Goal: Task Accomplishment & Management: Use online tool/utility

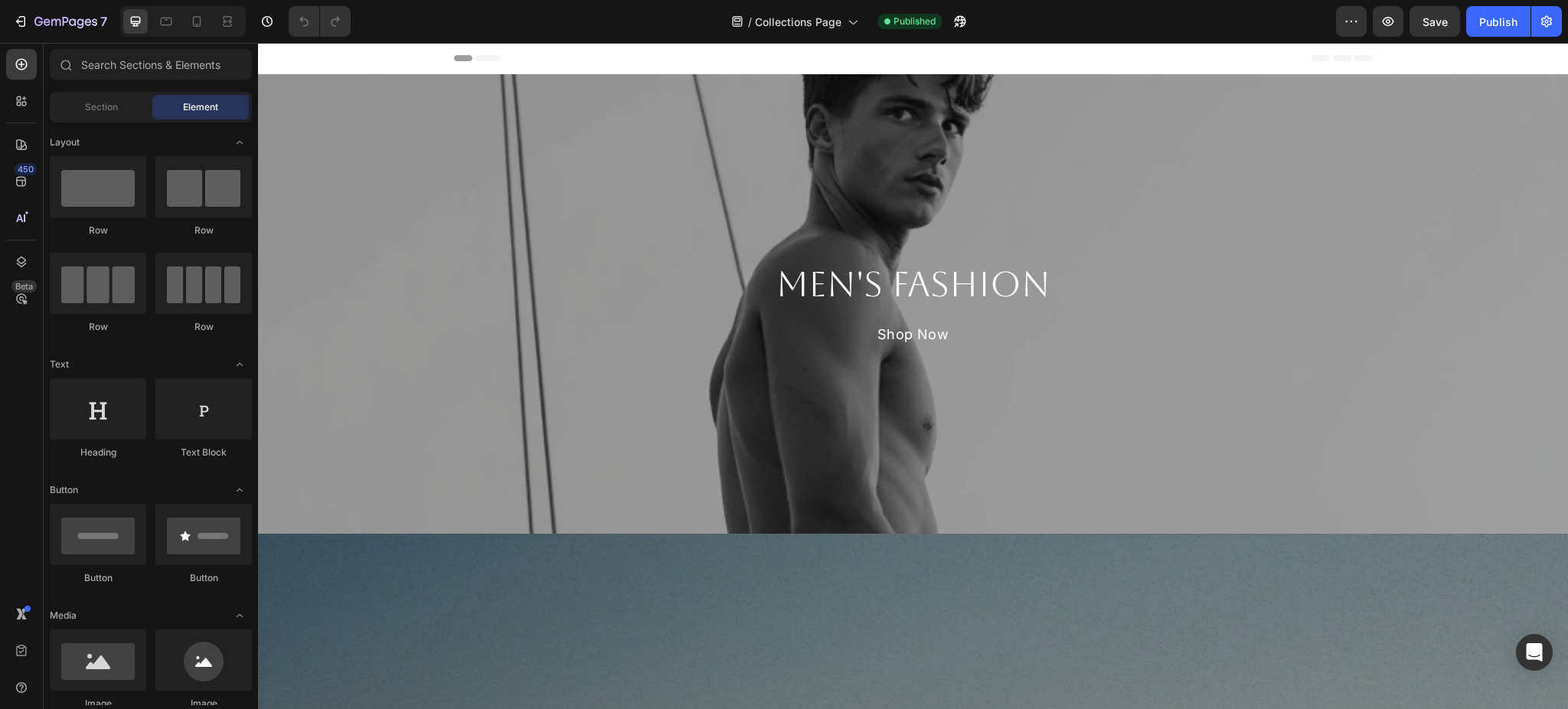
click at [296, 58] on span "Header" at bounding box center [303, 58] width 34 height 16
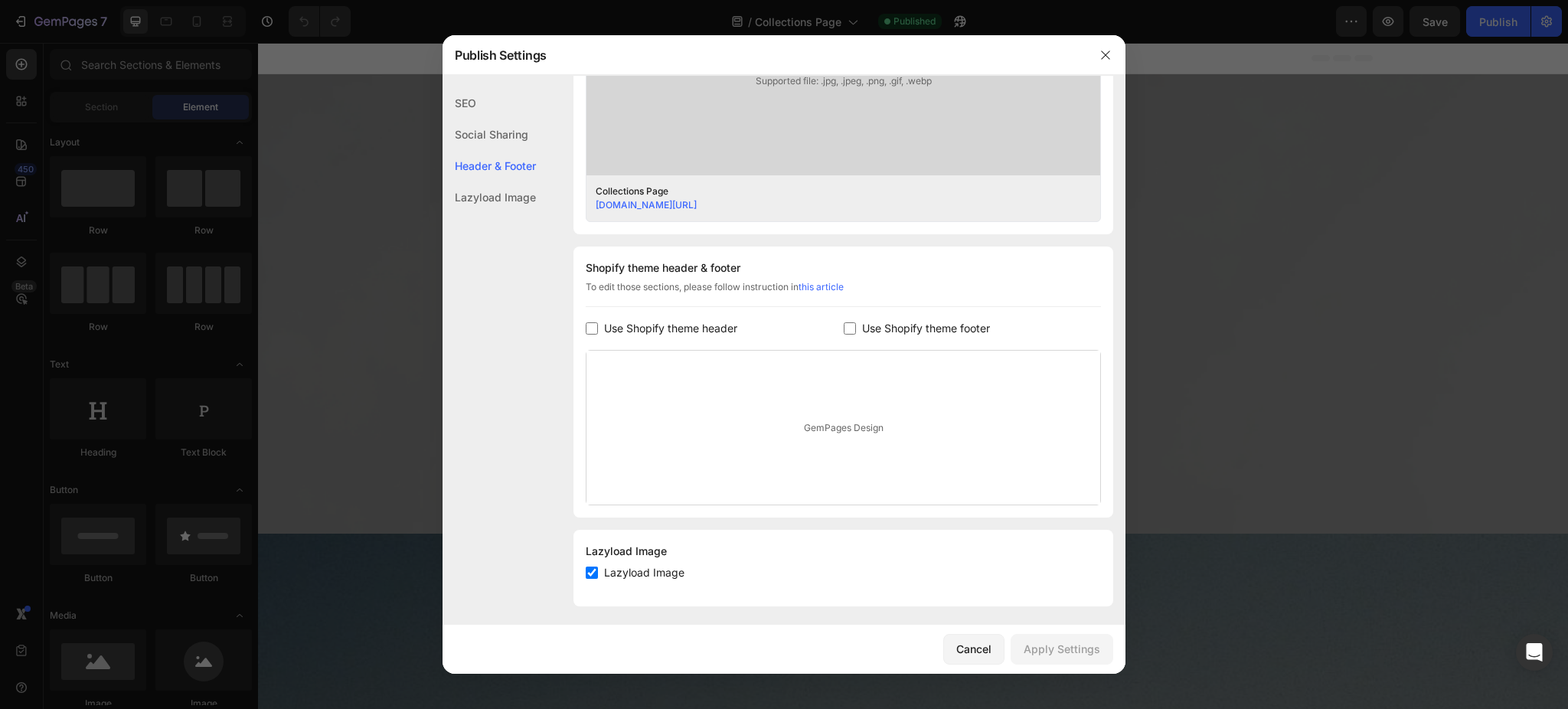
scroll to position [567, 0]
drag, startPoint x: 589, startPoint y: 322, endPoint x: 674, endPoint y: 322, distance: 85.0
click at [597, 322] on input "checkbox" at bounding box center [592, 322] width 12 height 12
checkbox input "true"
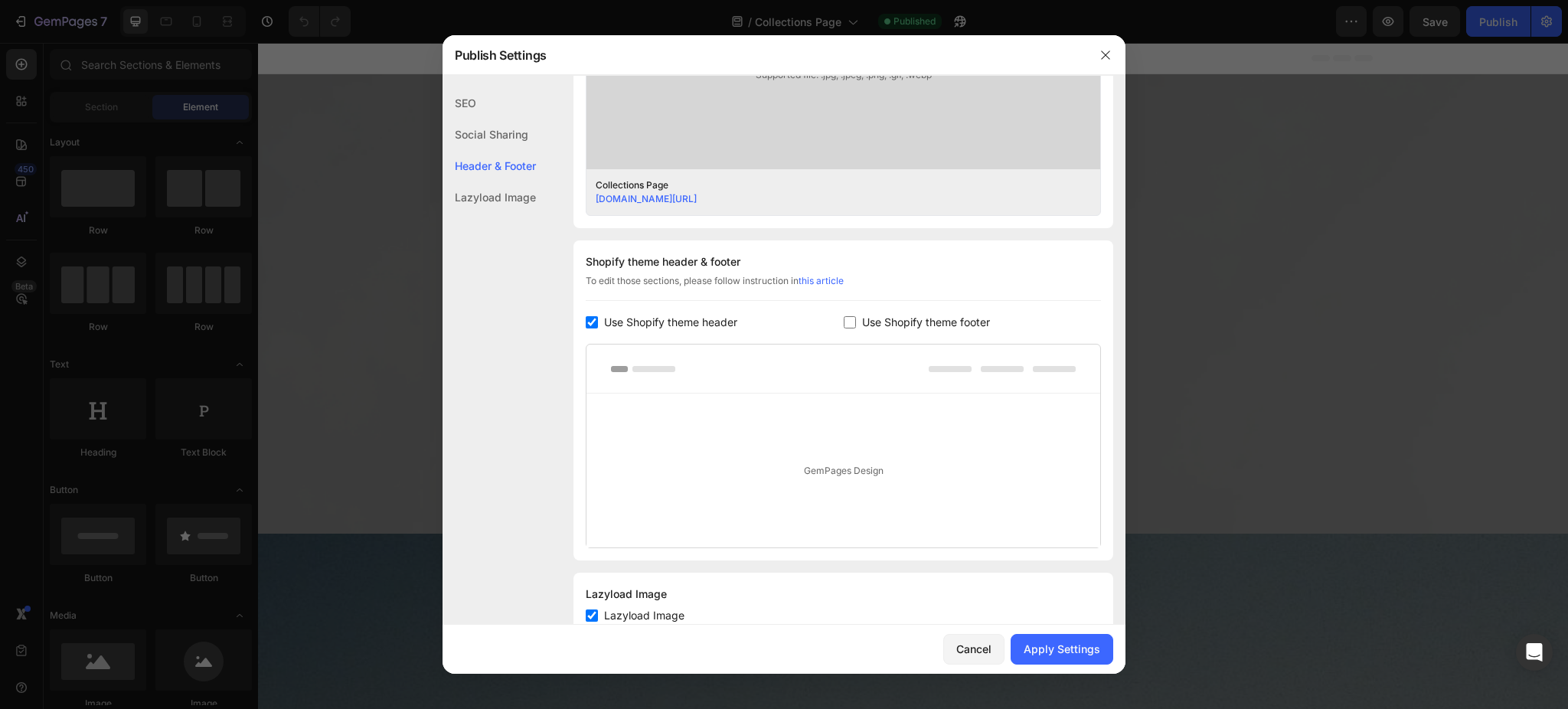
click at [844, 324] on input "checkbox" at bounding box center [850, 322] width 12 height 12
checkbox input "true"
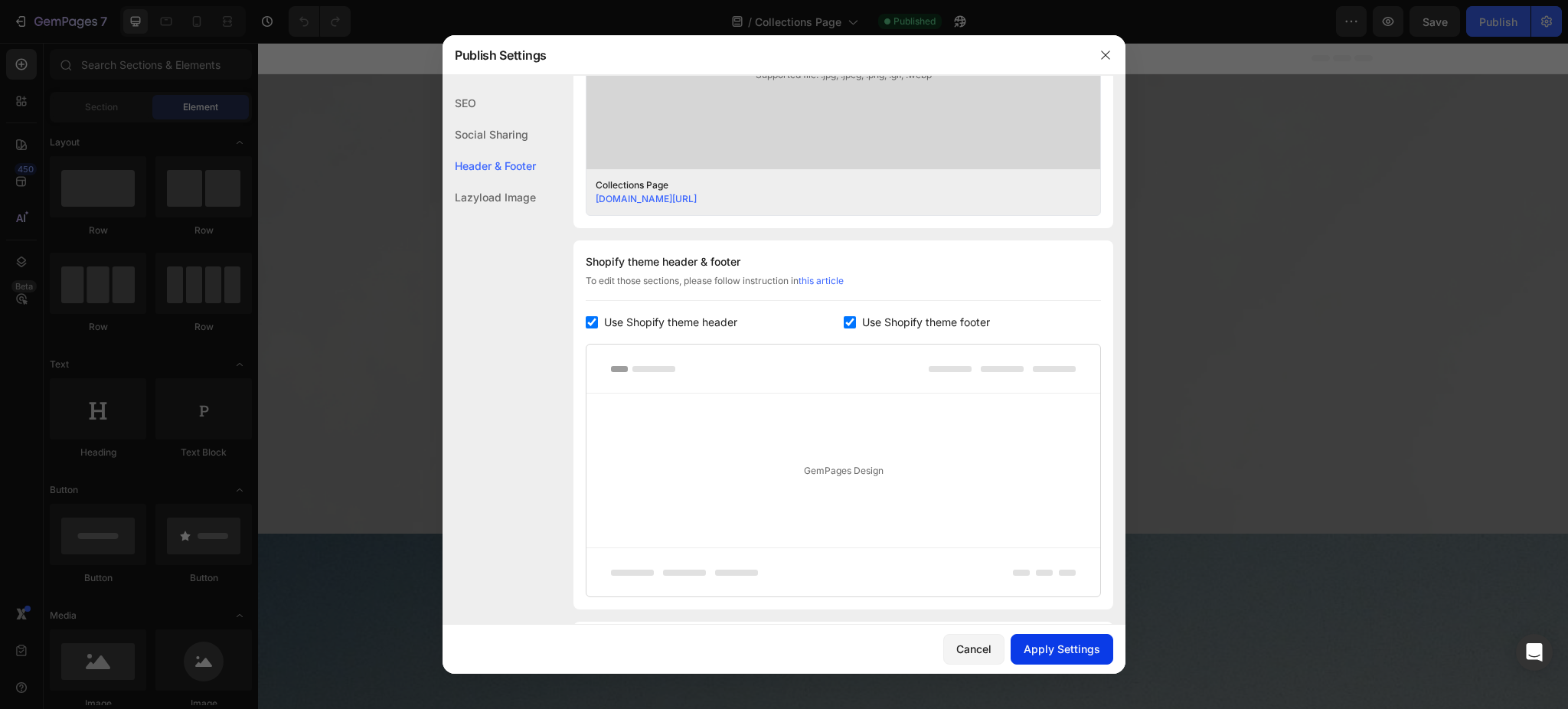
click at [1083, 647] on div "Apply Settings" at bounding box center [1062, 649] width 76 height 16
click at [1101, 58] on icon "button" at bounding box center [1105, 55] width 12 height 12
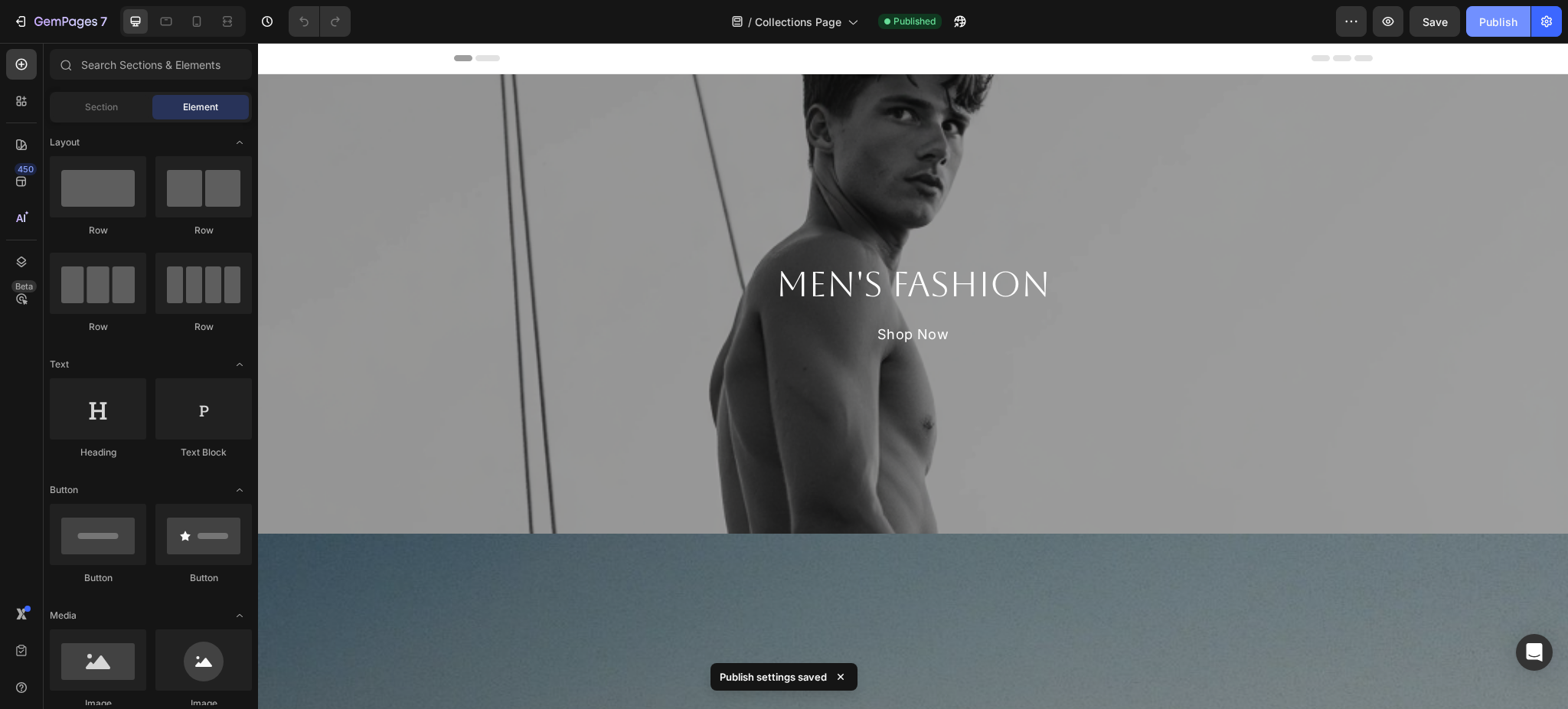
click at [1517, 18] on div "Publish" at bounding box center [1498, 22] width 39 height 16
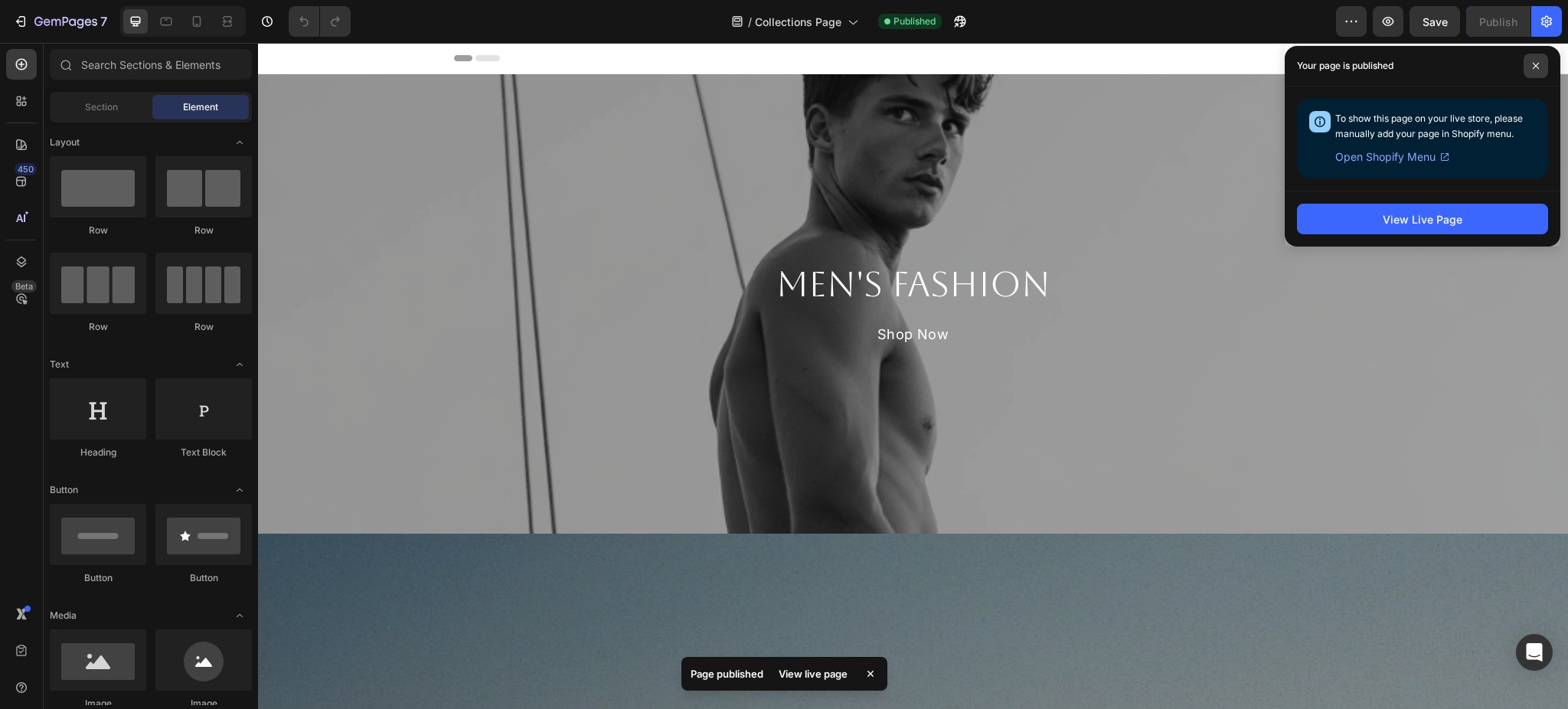
click at [1538, 67] on icon at bounding box center [1535, 65] width 7 height 7
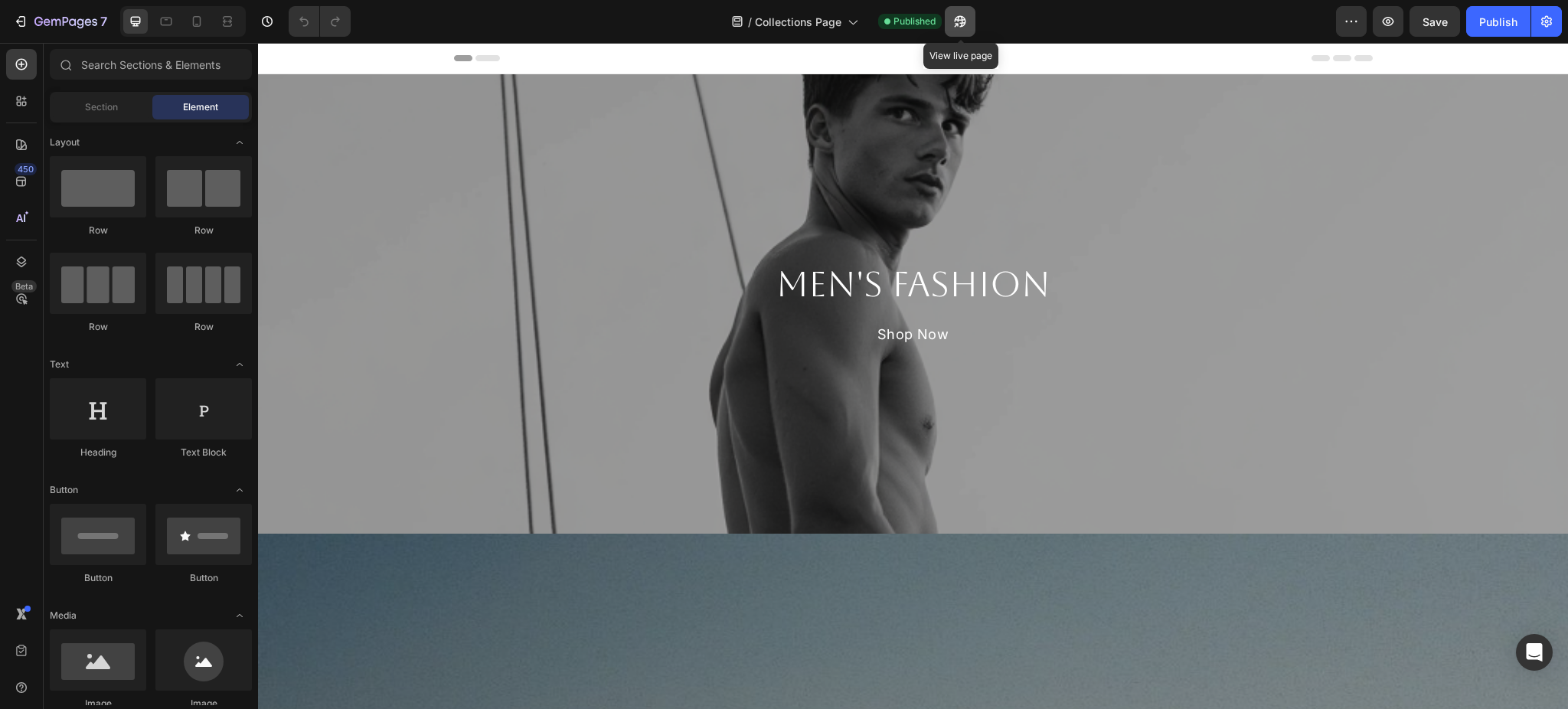
click at [962, 29] on button "button" at bounding box center [960, 21] width 30 height 30
click at [1470, 23] on button "Publish" at bounding box center [1498, 21] width 64 height 30
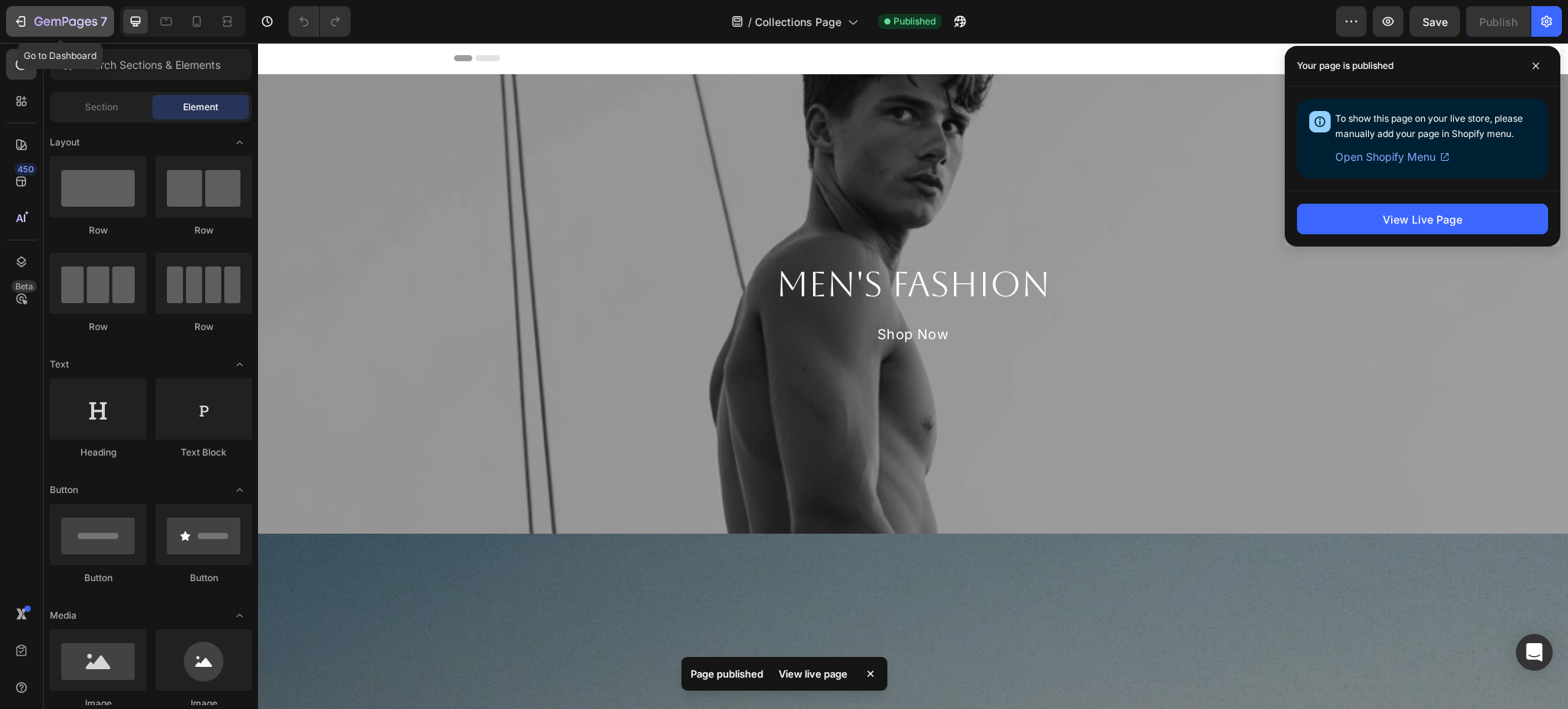
click at [84, 24] on icon "button" at bounding box center [66, 23] width 62 height 13
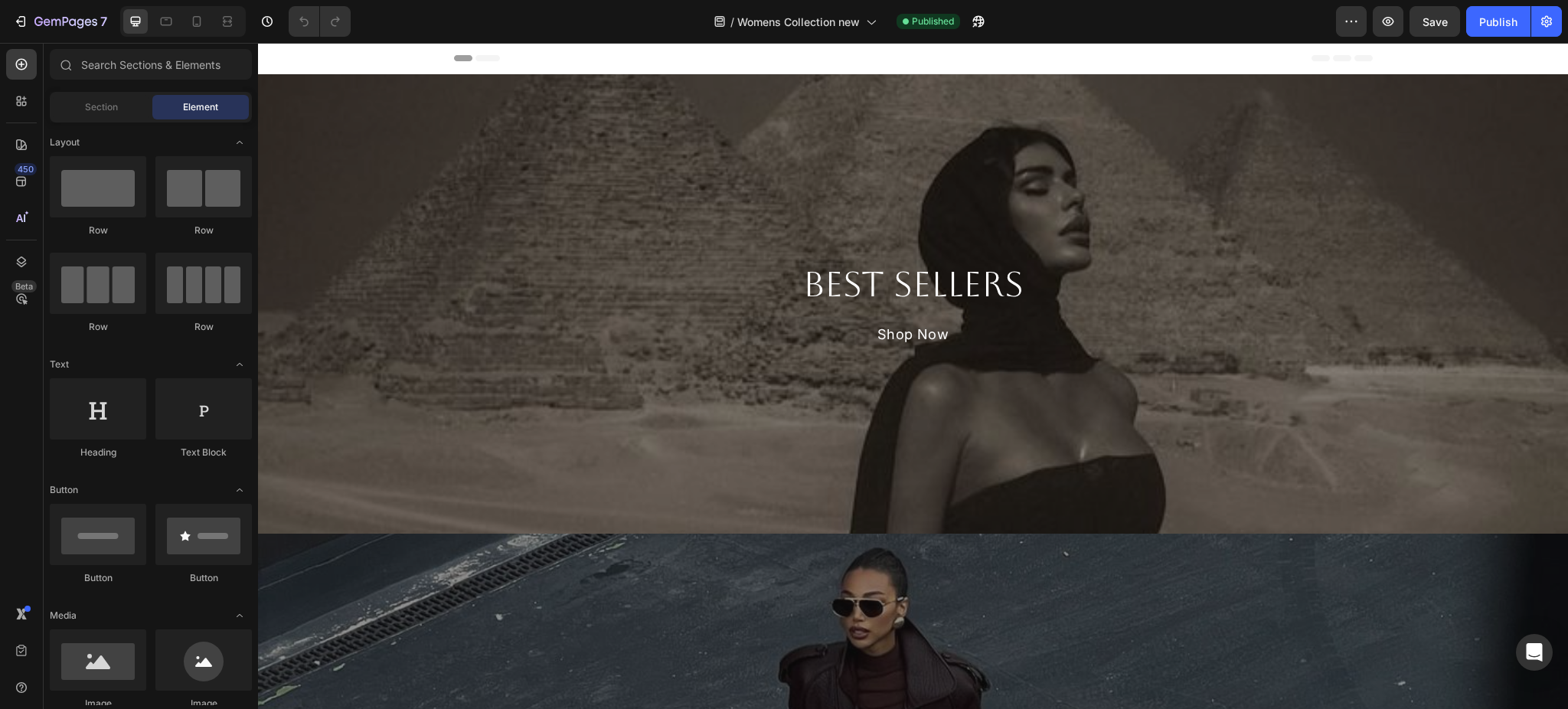
click at [313, 60] on span "Header" at bounding box center [303, 58] width 34 height 16
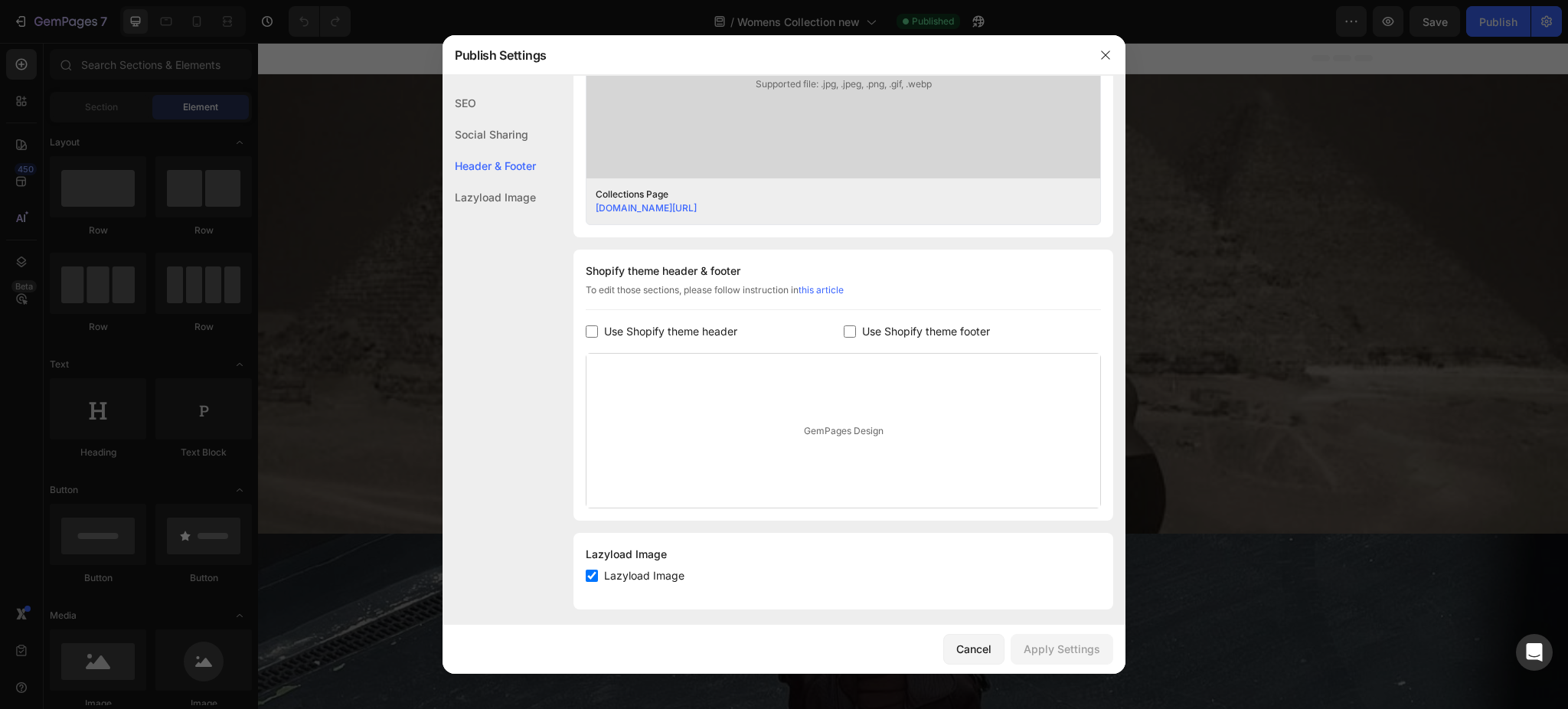
scroll to position [567, 0]
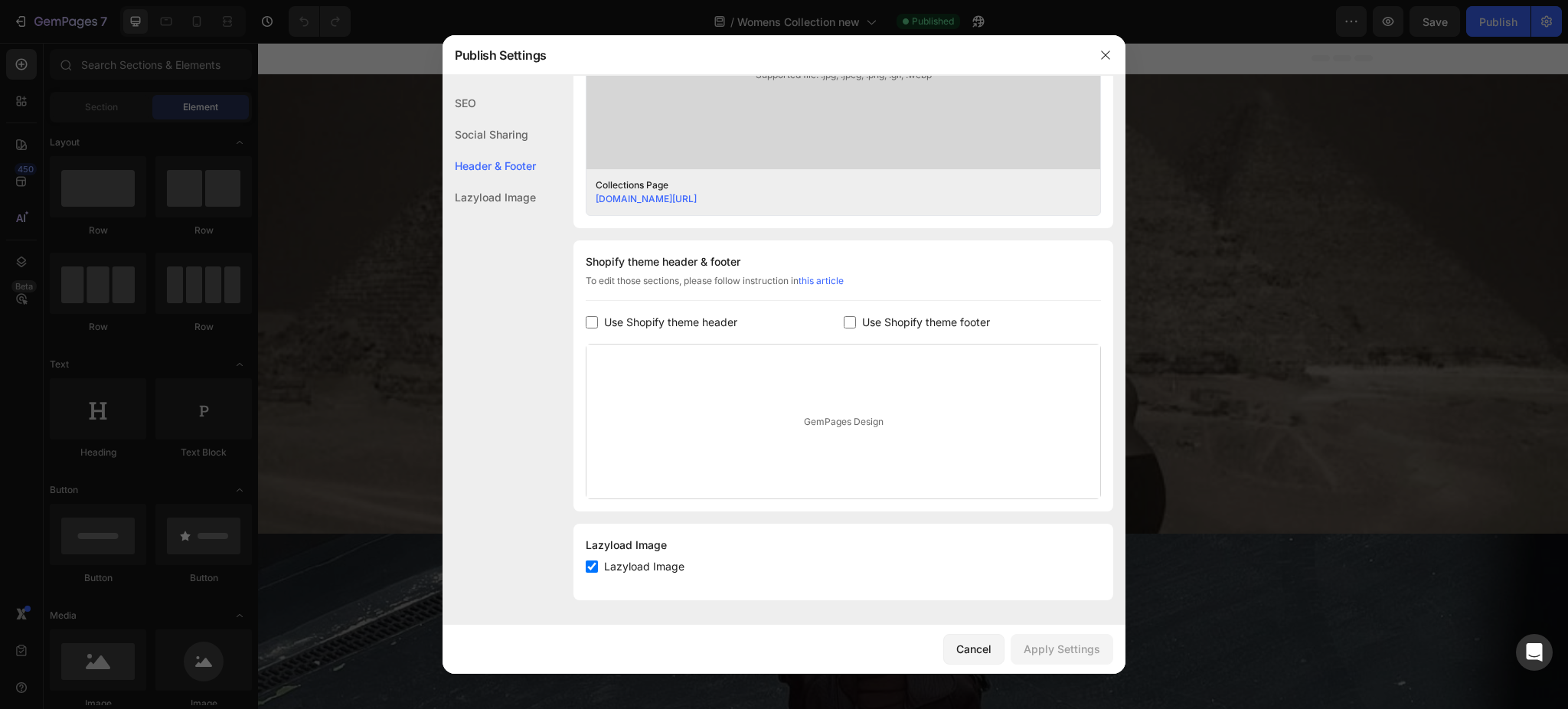
drag, startPoint x: 594, startPoint y: 321, endPoint x: 610, endPoint y: 325, distance: 16.5
click at [593, 321] on input "checkbox" at bounding box center [592, 322] width 12 height 12
checkbox input "true"
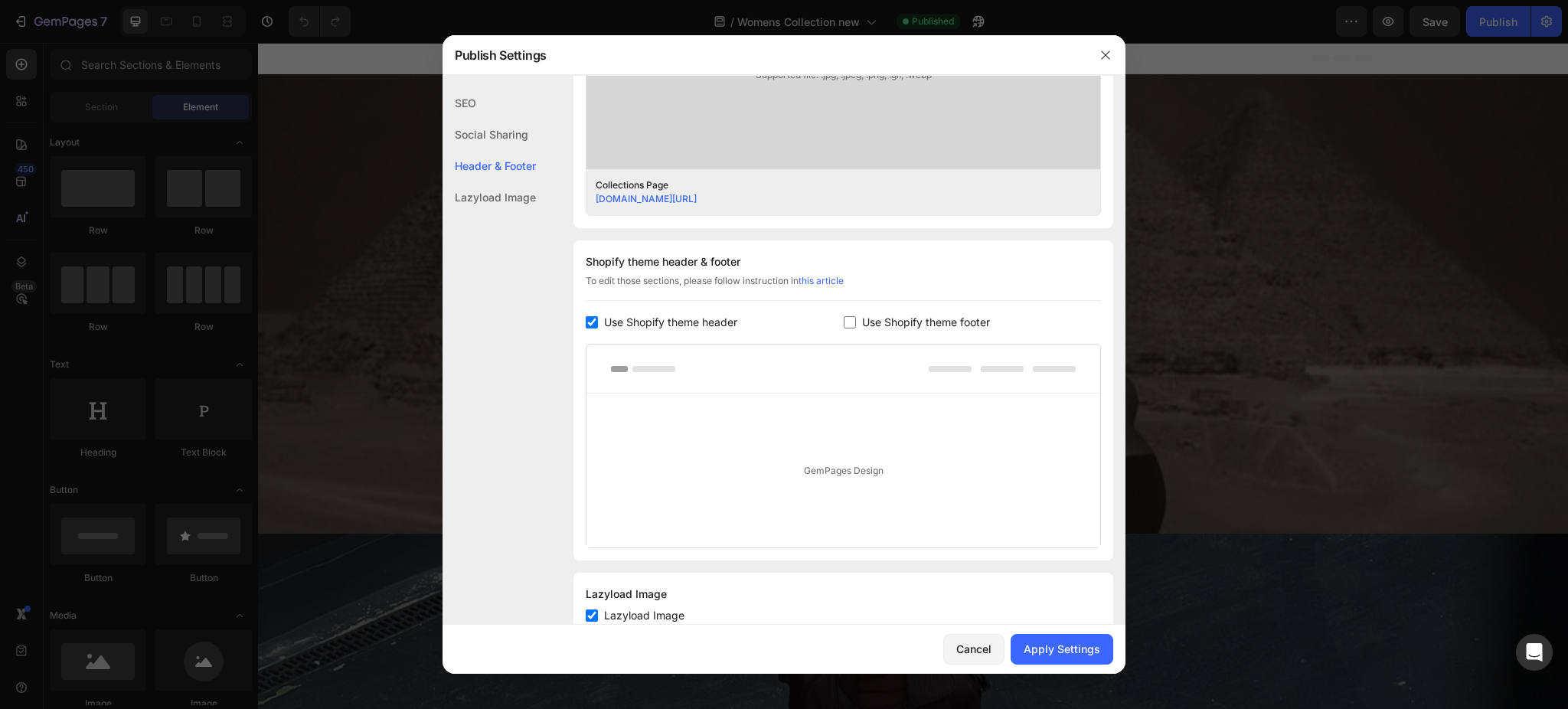
click at [846, 325] on input "checkbox" at bounding box center [850, 322] width 12 height 12
checkbox input "true"
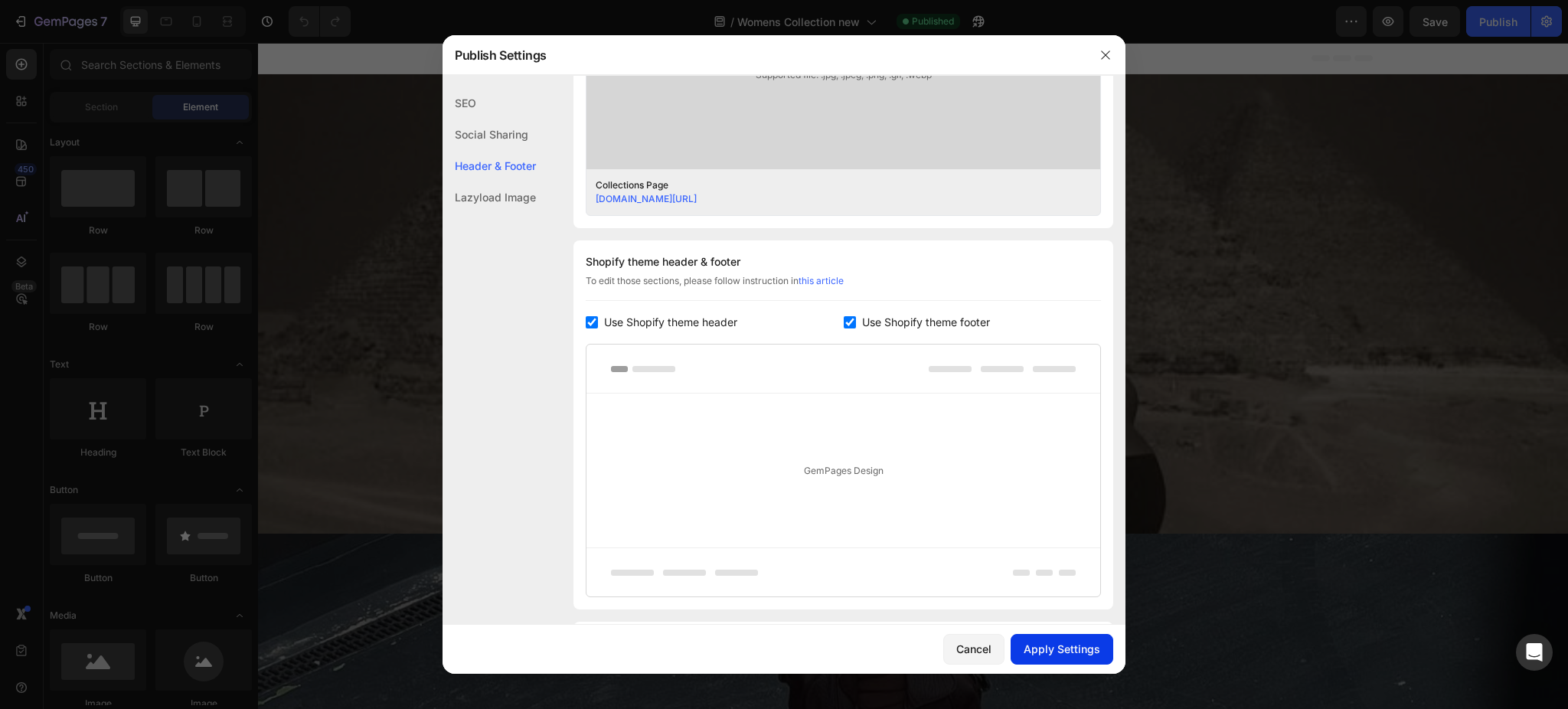
click at [1061, 650] on div "Apply Settings" at bounding box center [1062, 649] width 76 height 16
click at [1114, 50] on button "button" at bounding box center [1106, 55] width 25 height 25
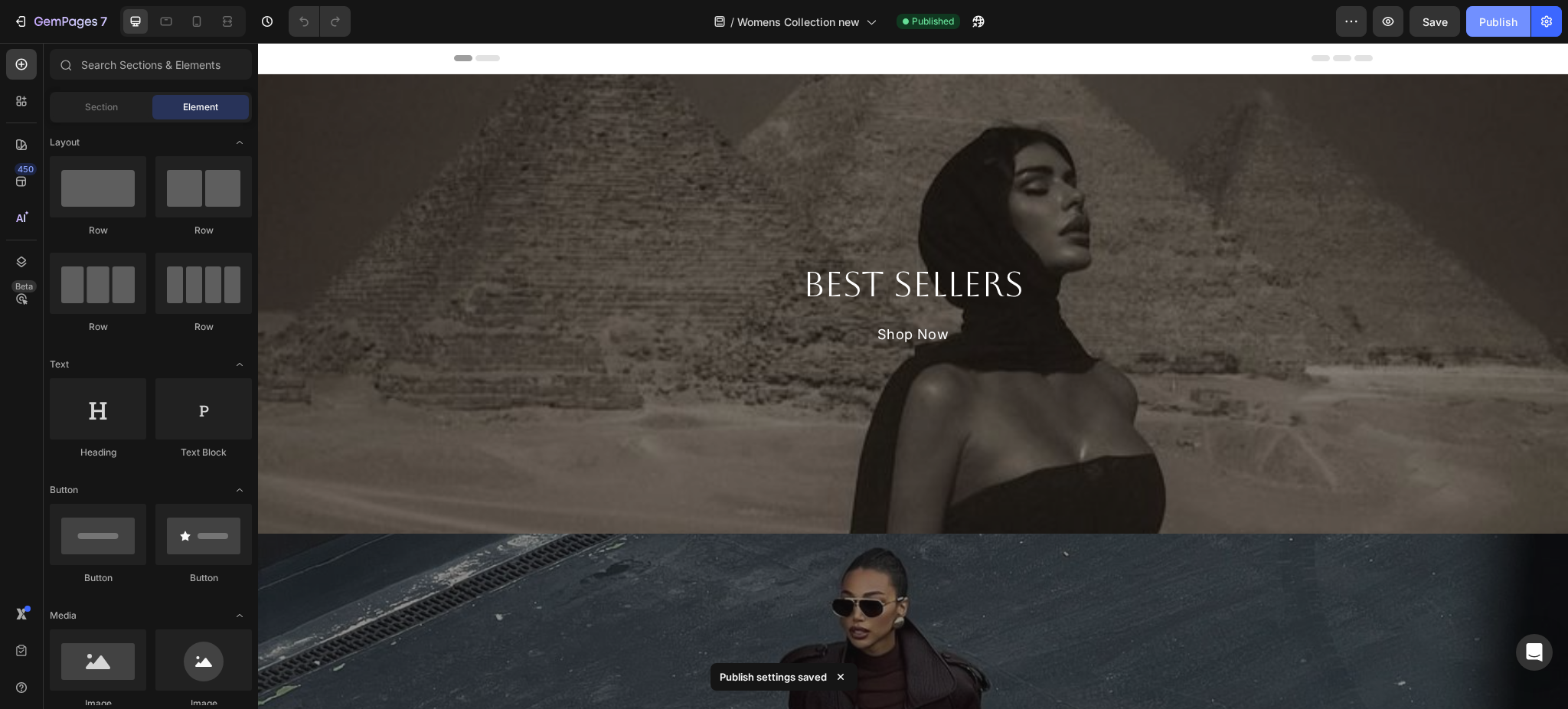
click at [1485, 26] on div "Publish" at bounding box center [1498, 22] width 39 height 16
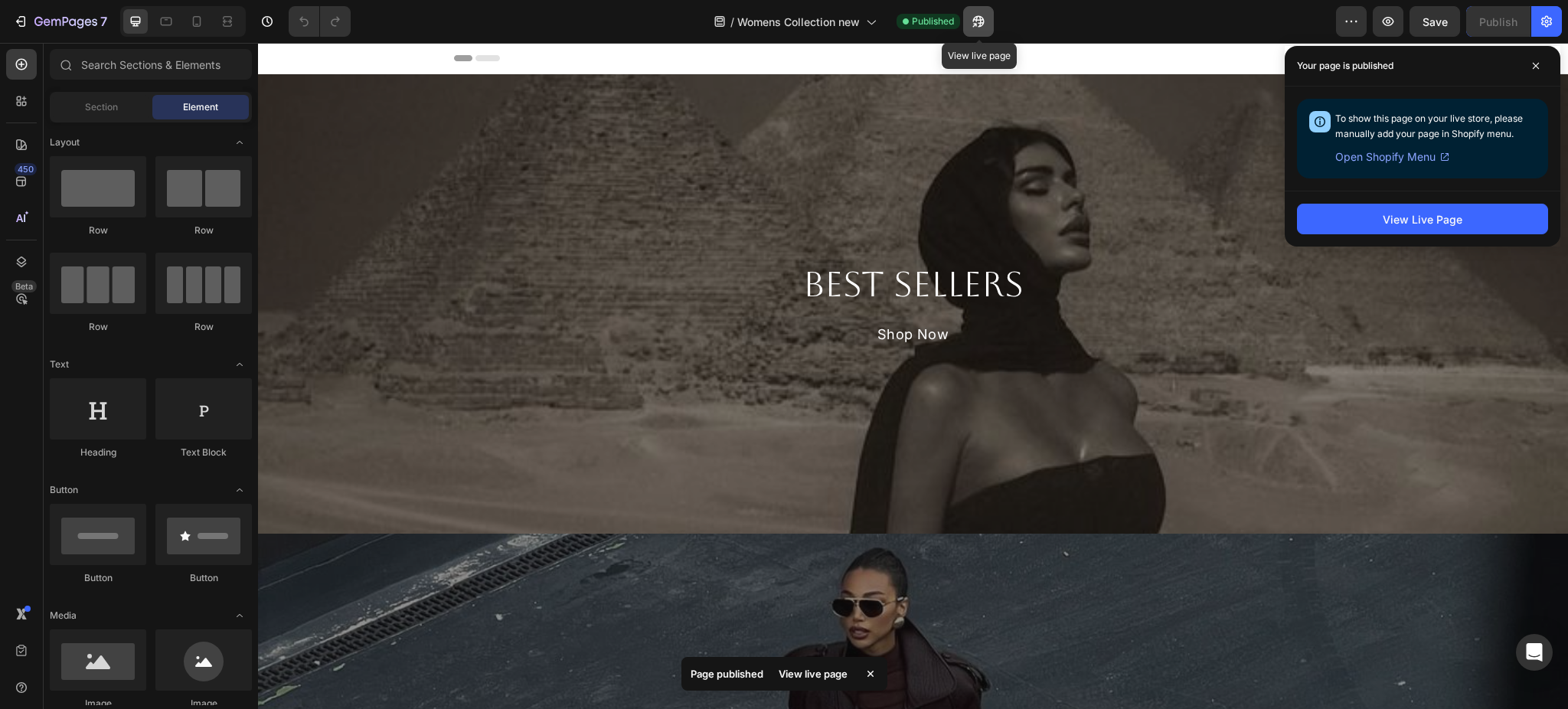
click at [977, 20] on icon "button" at bounding box center [978, 22] width 12 height 12
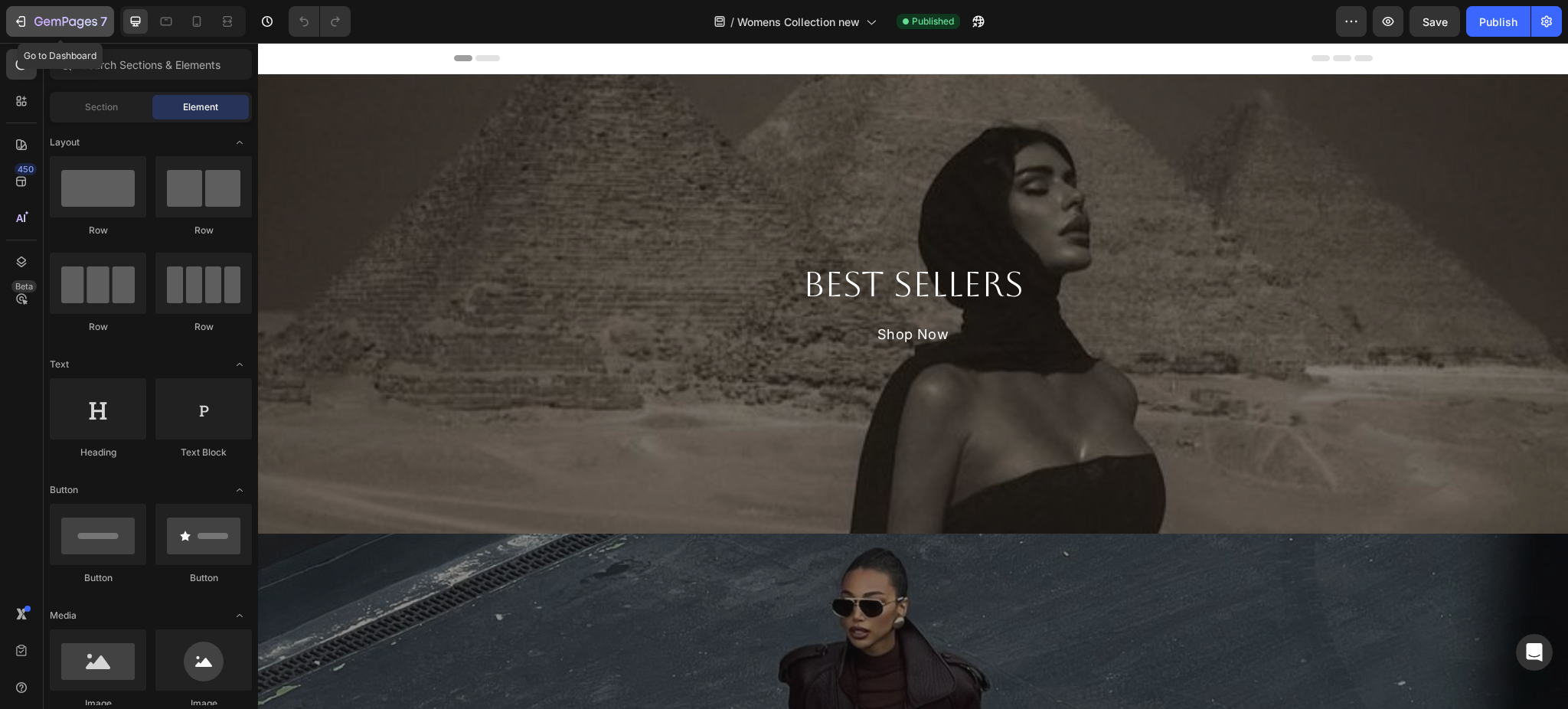
click at [72, 21] on icon "button" at bounding box center [66, 23] width 62 height 13
